Goal: Information Seeking & Learning: Understand process/instructions

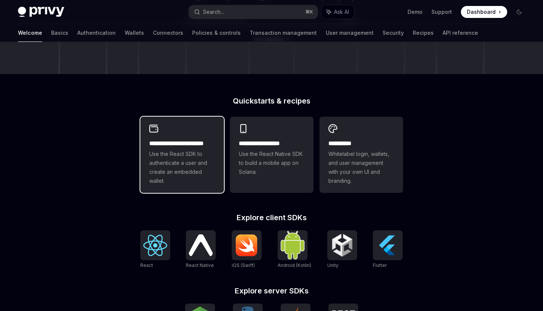
scroll to position [139, 0]
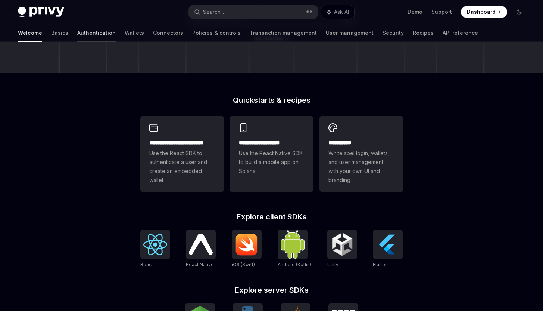
click at [77, 31] on link "Authentication" at bounding box center [96, 33] width 38 height 18
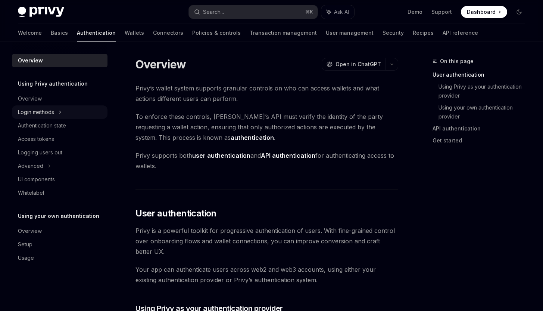
click at [95, 107] on div "Login methods" at bounding box center [60, 111] width 96 height 13
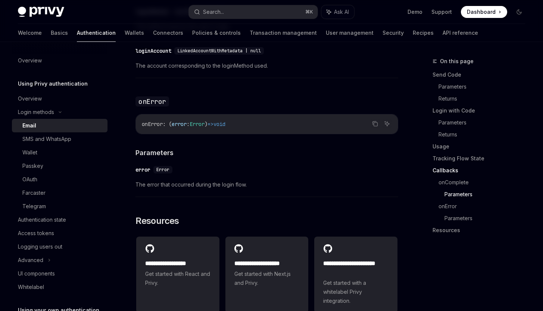
scroll to position [1525, 0]
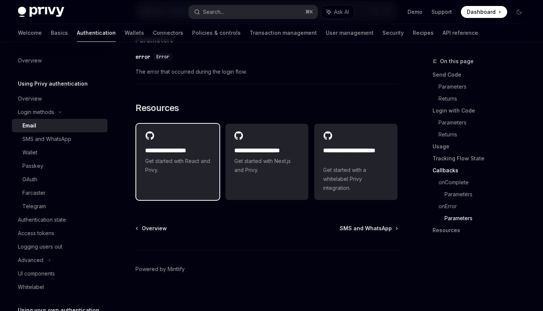
click at [186, 162] on span "Get started with React and Privy." at bounding box center [177, 165] width 65 height 18
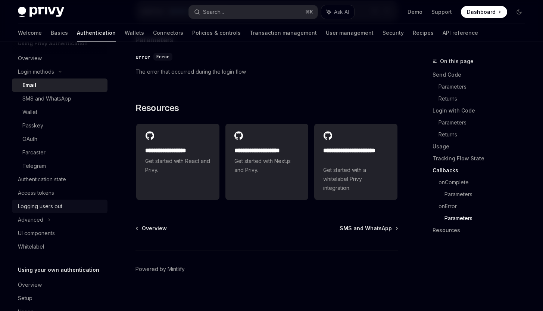
scroll to position [50, 0]
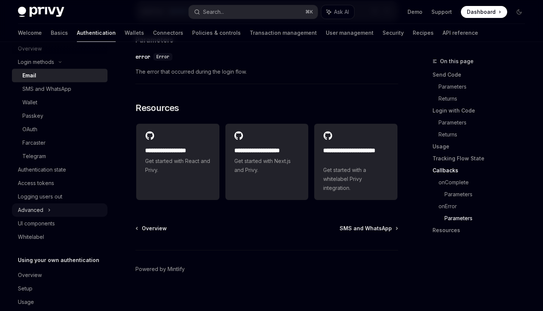
click at [67, 208] on div "Advanced" at bounding box center [60, 209] width 96 height 13
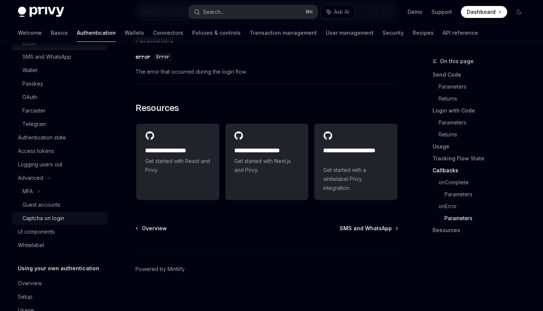
scroll to position [103, 0]
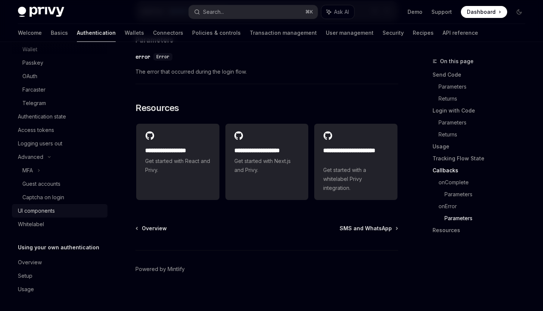
click at [61, 205] on link "UI components" at bounding box center [60, 210] width 96 height 13
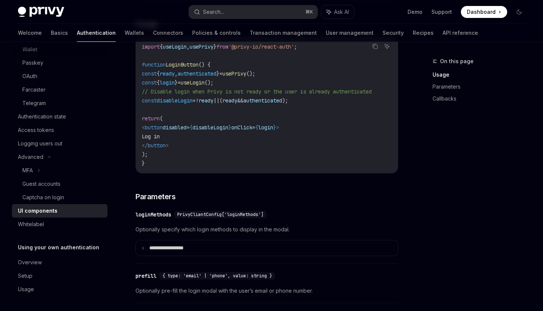
scroll to position [527, 0]
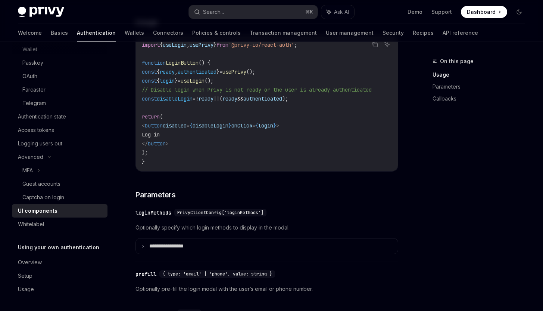
click at [296, 243] on div "**********" at bounding box center [267, 238] width 263 height 31
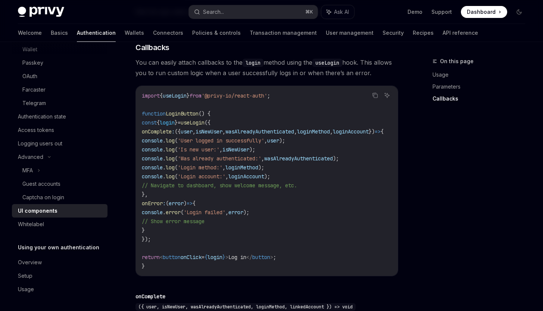
scroll to position [896, 0]
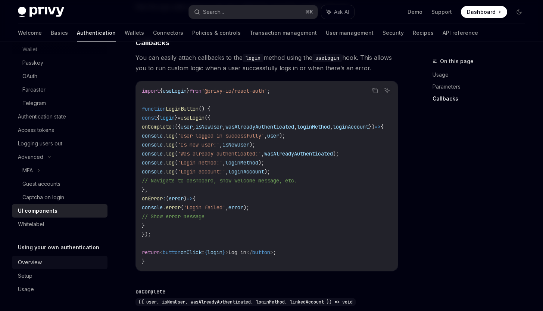
click at [59, 263] on div "Overview" at bounding box center [60, 262] width 85 height 9
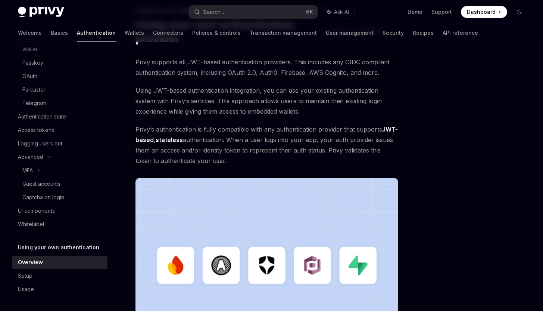
scroll to position [53, 0]
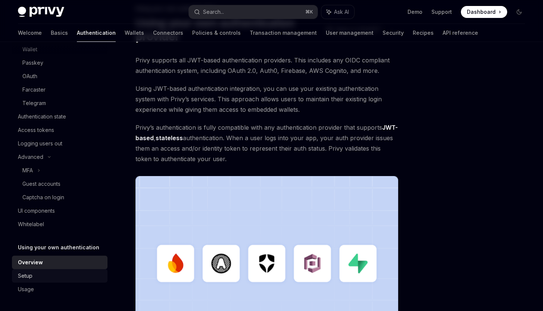
click at [56, 271] on div "Setup" at bounding box center [60, 275] width 85 height 9
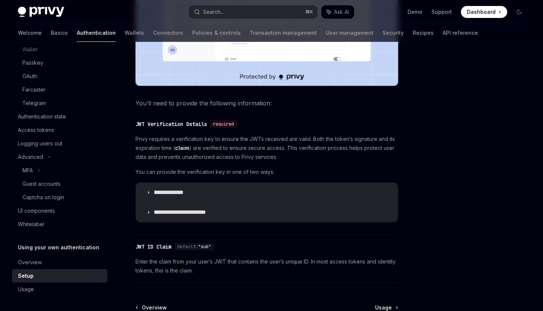
scroll to position [394, 0]
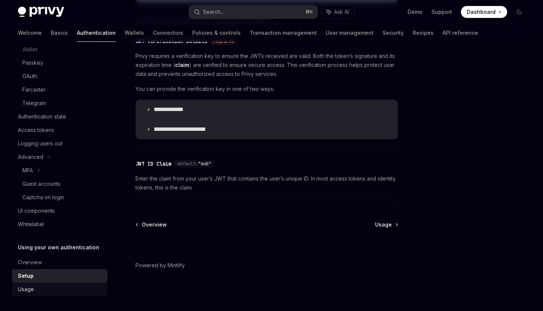
click at [70, 295] on link "Usage" at bounding box center [60, 288] width 96 height 13
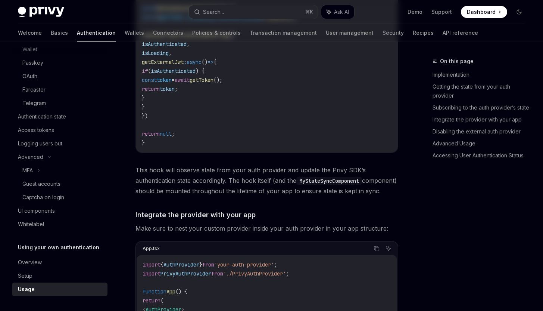
type textarea "*"
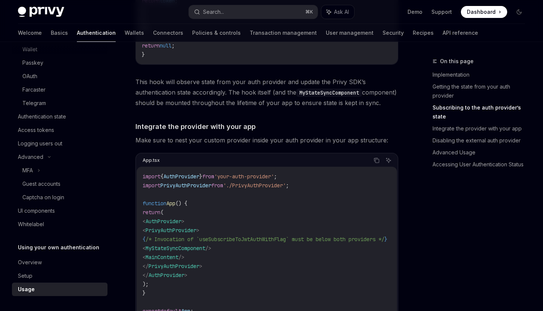
scroll to position [353, 0]
